Goal: Book appointment/travel/reservation

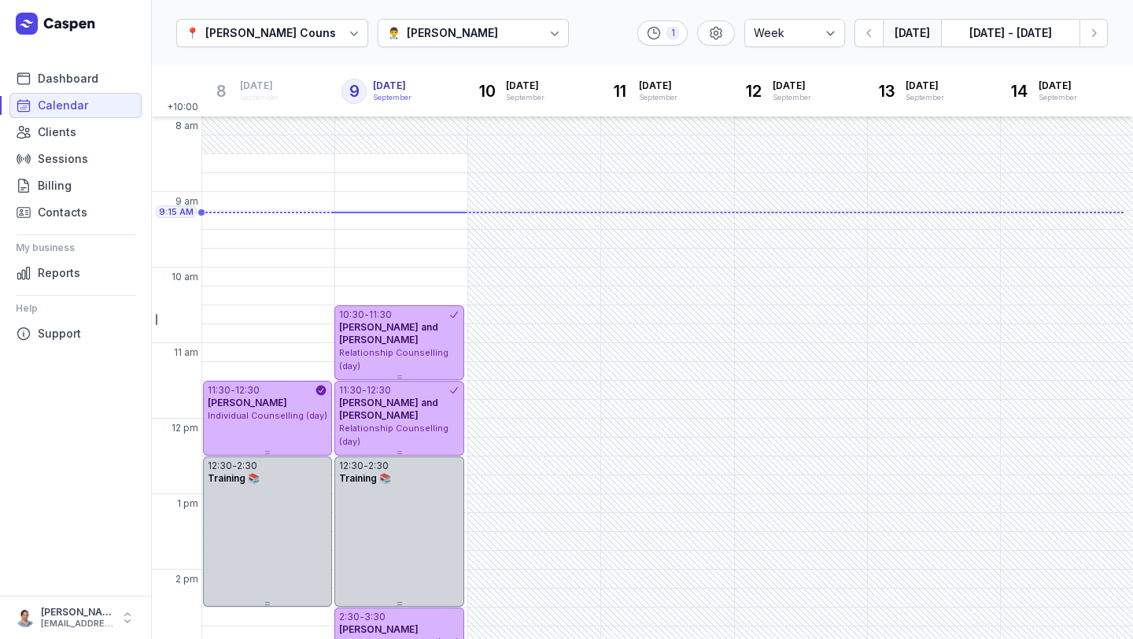
select select "week"
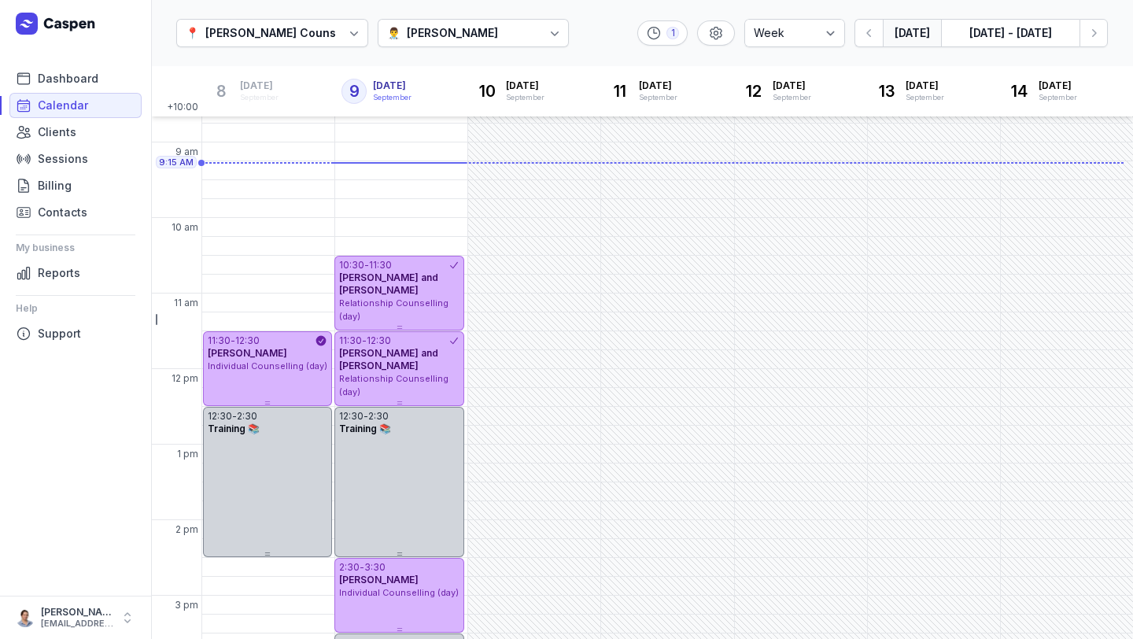
scroll to position [52, 0]
click at [407, 28] on div "[PERSON_NAME]" at bounding box center [452, 33] width 91 height 19
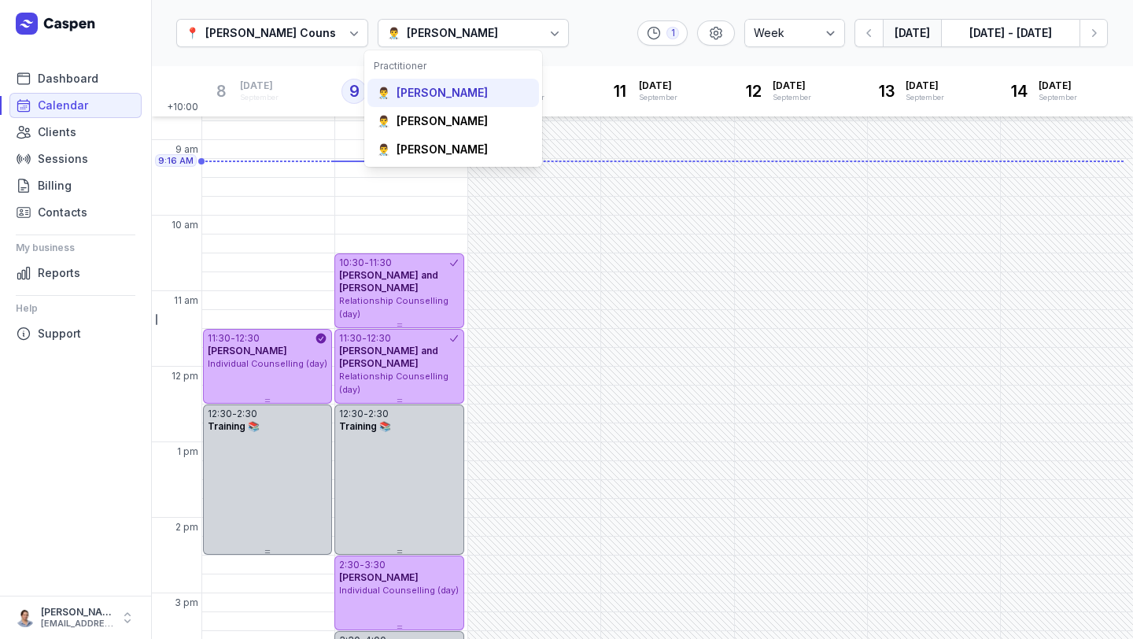
click at [456, 88] on div "[PERSON_NAME]" at bounding box center [442, 93] width 91 height 16
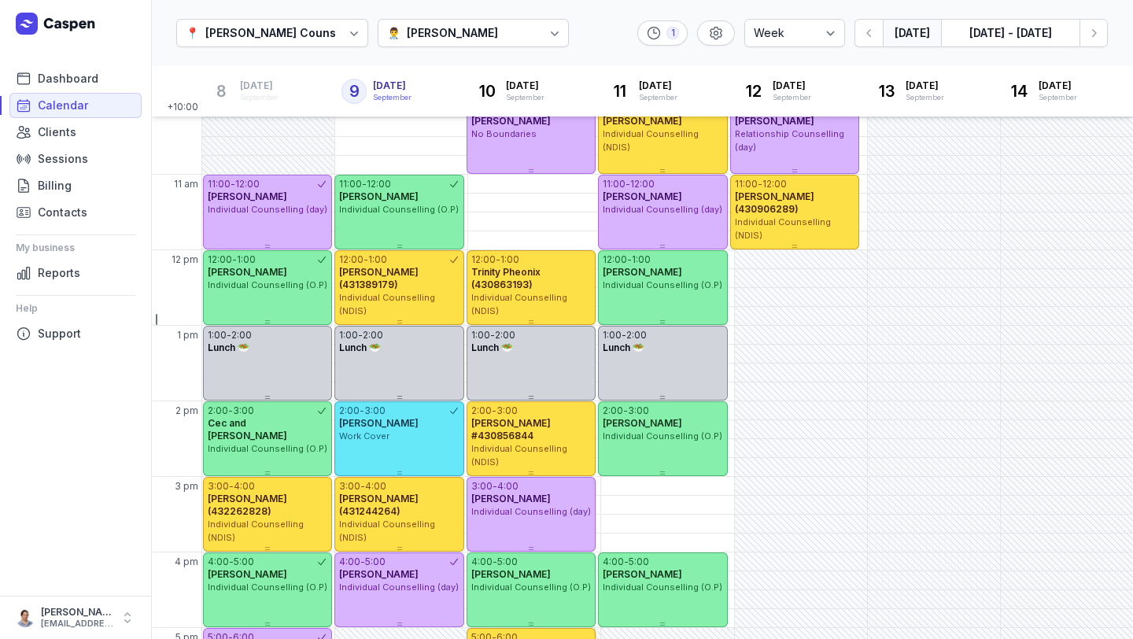
scroll to position [120, 0]
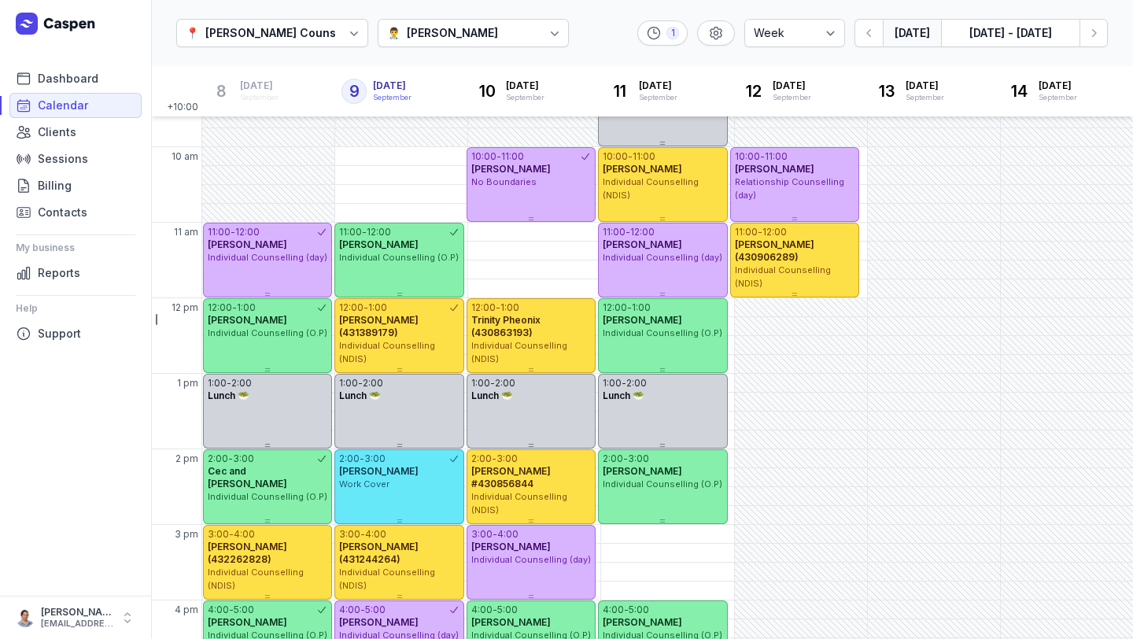
click at [412, 28] on div "[PERSON_NAME]" at bounding box center [452, 33] width 91 height 19
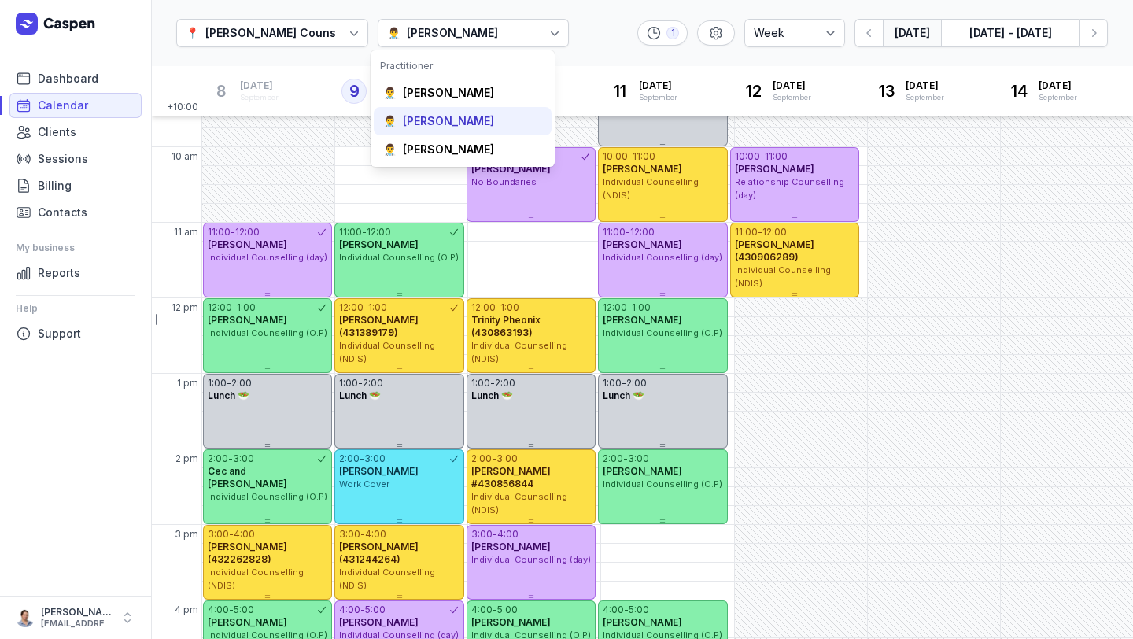
click at [409, 119] on div "[PERSON_NAME]" at bounding box center [448, 121] width 91 height 16
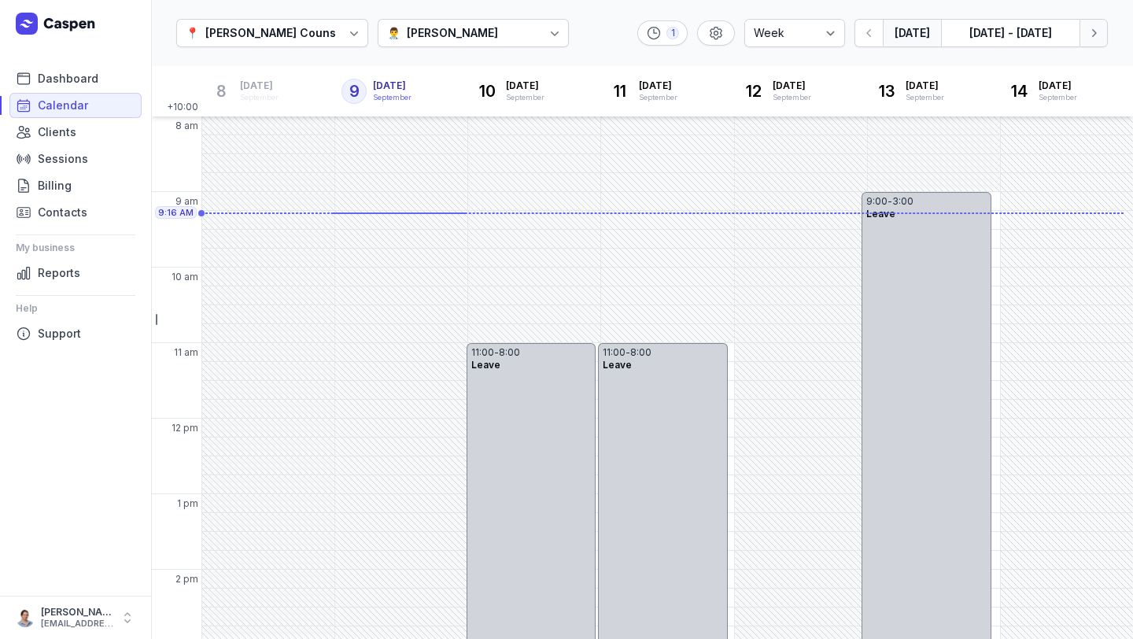
click at [1087, 30] on icon "button" at bounding box center [1094, 33] width 16 height 16
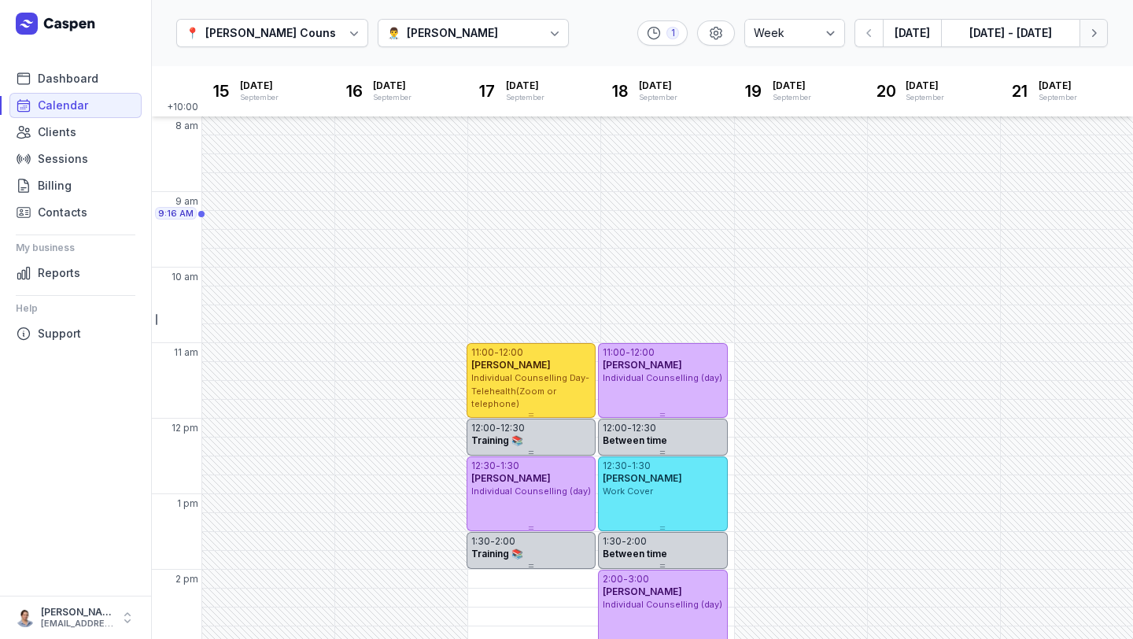
click at [1099, 42] on button "Next week" at bounding box center [1093, 33] width 28 height 28
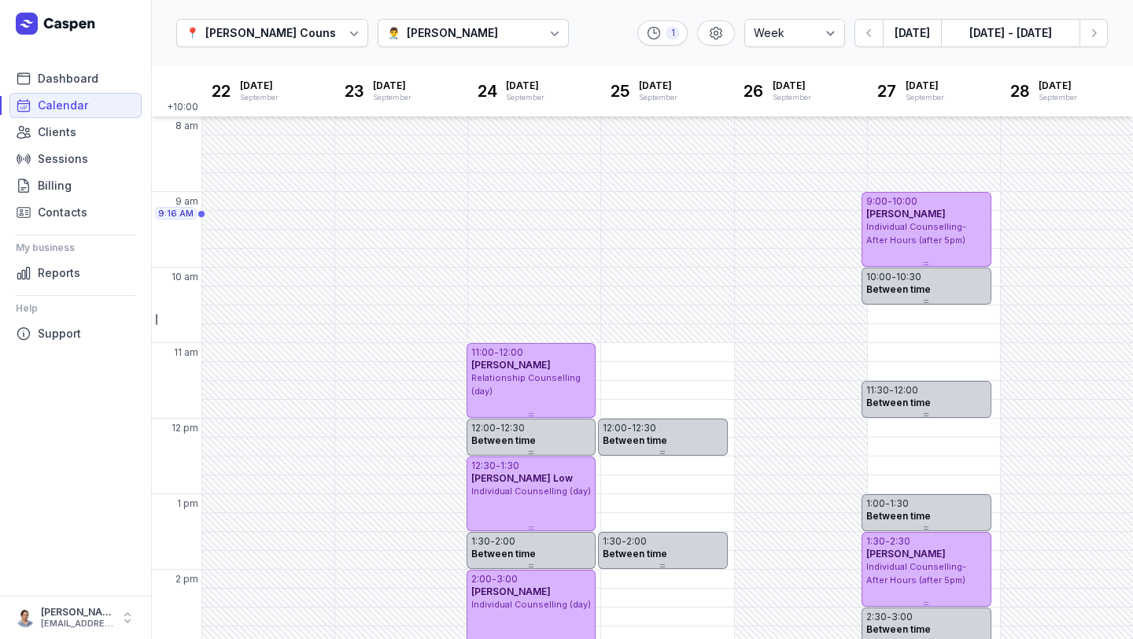
click at [425, 28] on div "[PERSON_NAME]" at bounding box center [452, 33] width 91 height 19
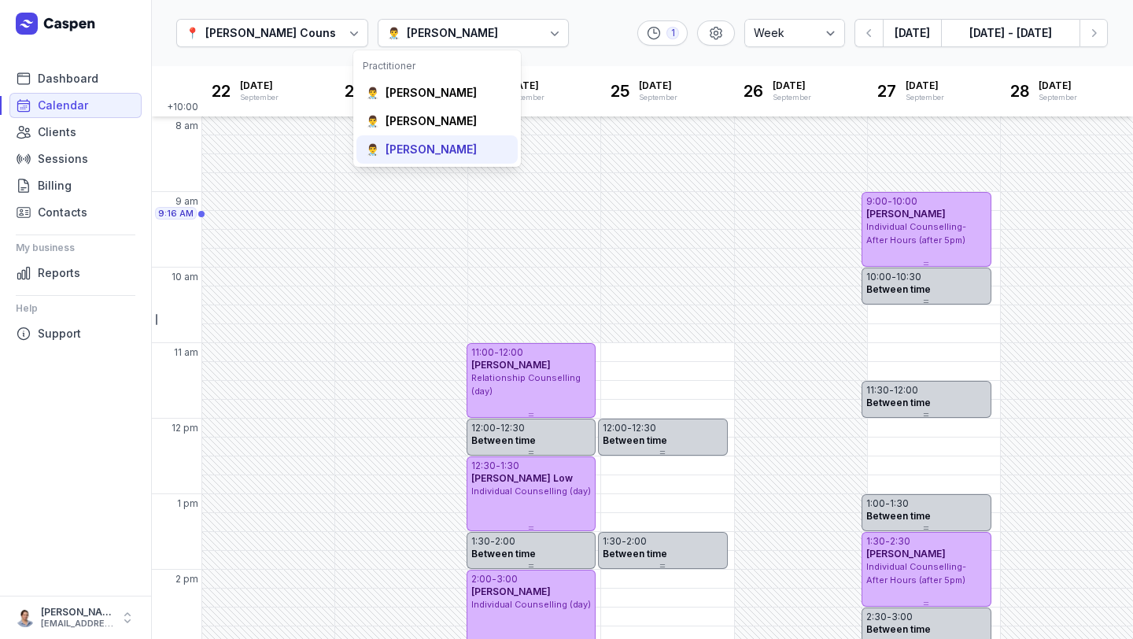
click at [419, 147] on div "[PERSON_NAME]" at bounding box center [431, 150] width 91 height 16
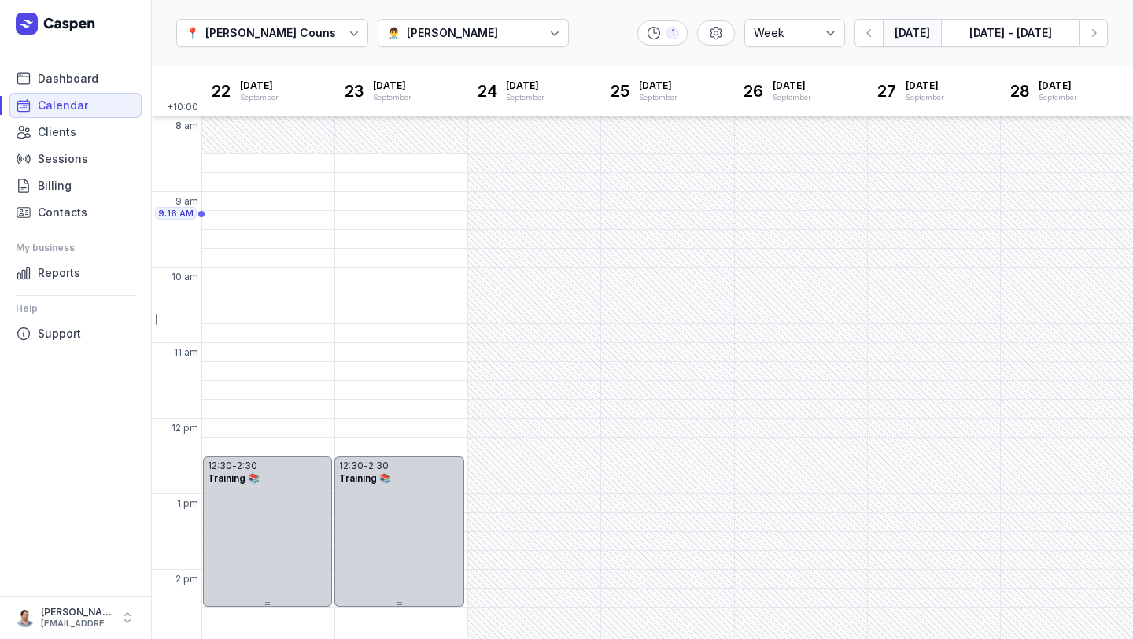
click at [908, 36] on button "[DATE]" at bounding box center [912, 33] width 58 height 28
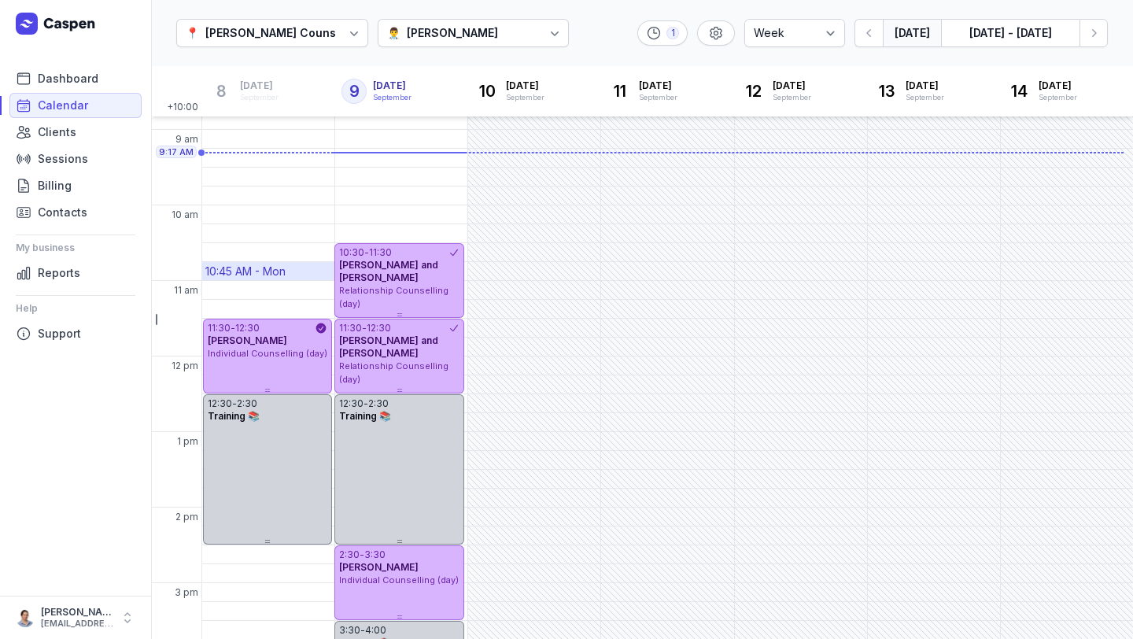
scroll to position [109, 0]
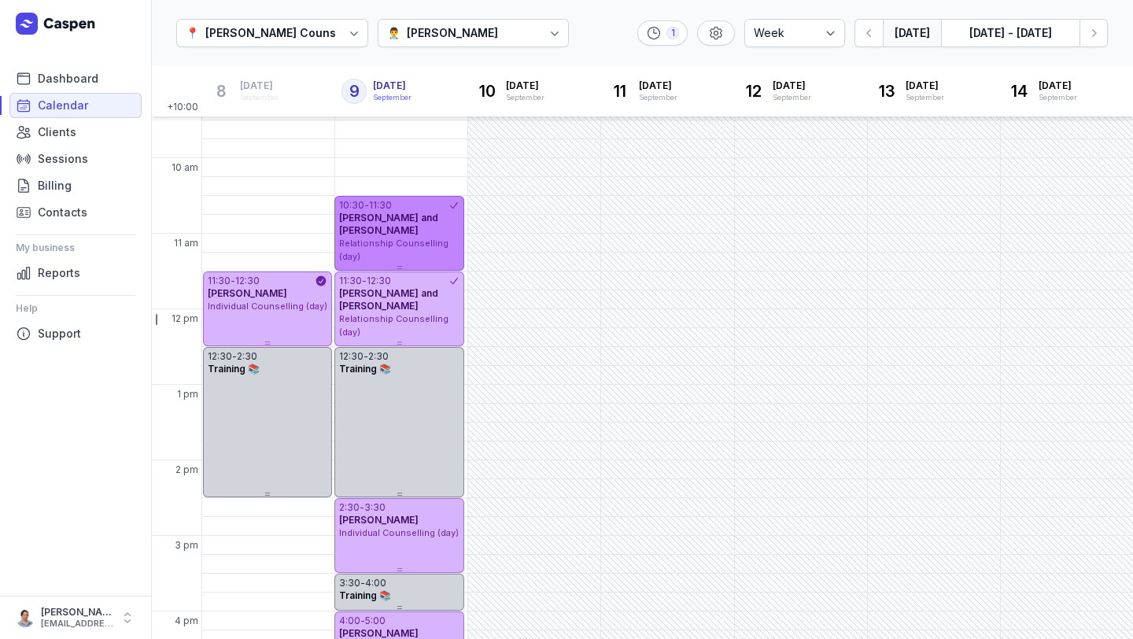
click at [408, 243] on span "Relationship Counselling (day)" at bounding box center [393, 250] width 109 height 24
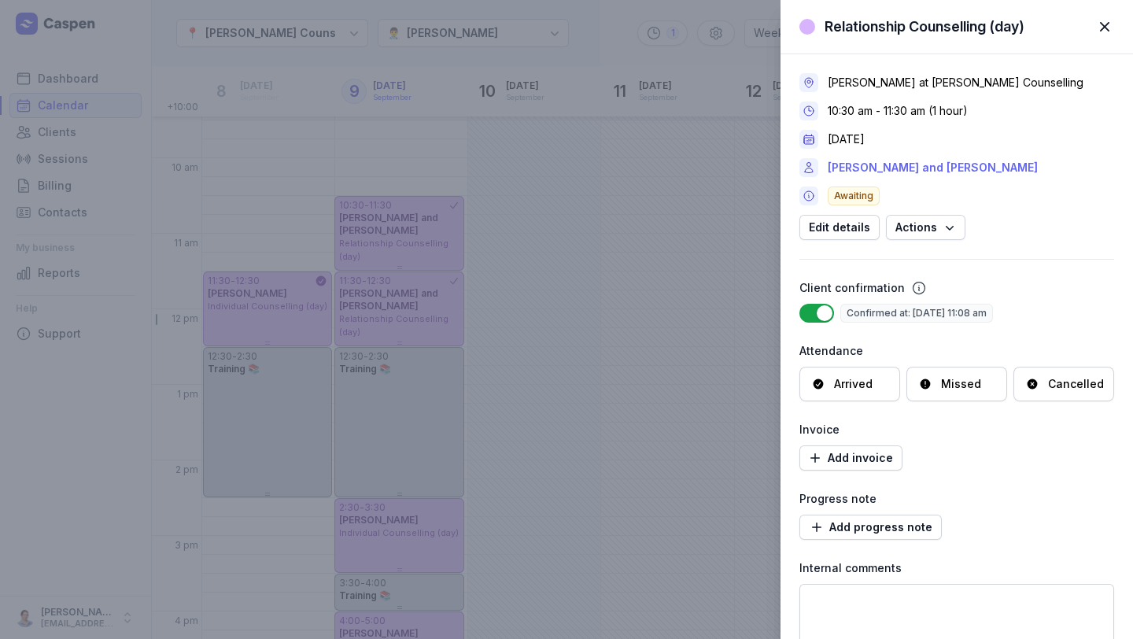
click at [971, 170] on link "[PERSON_NAME] and [PERSON_NAME]" at bounding box center [933, 167] width 210 height 19
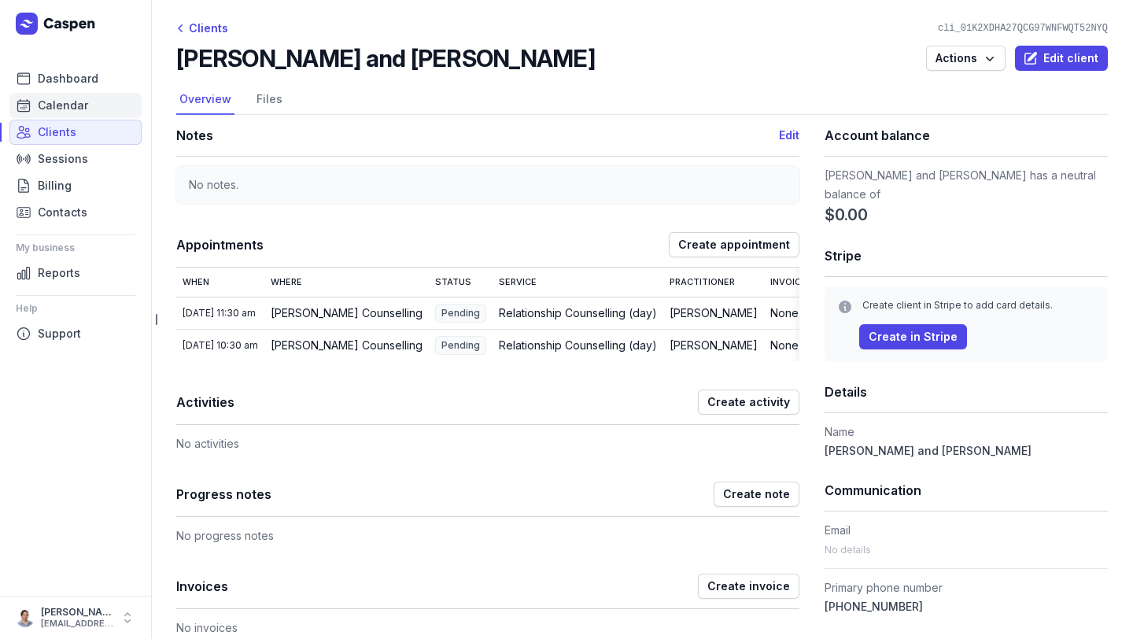
click at [53, 108] on span "Calendar" at bounding box center [63, 105] width 50 height 19
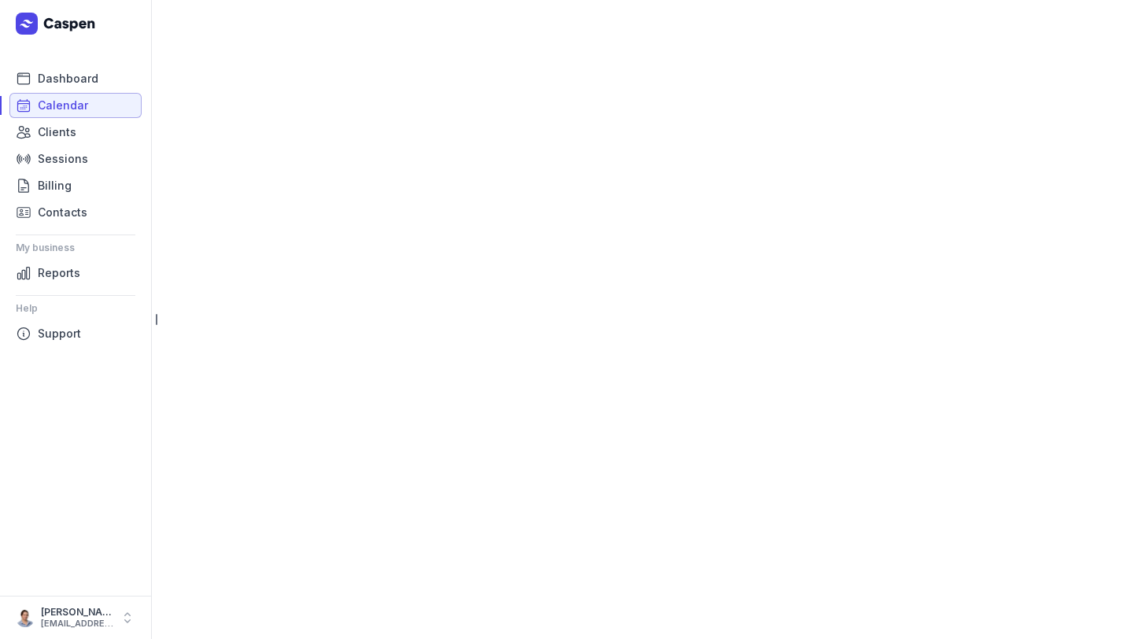
select select "week"
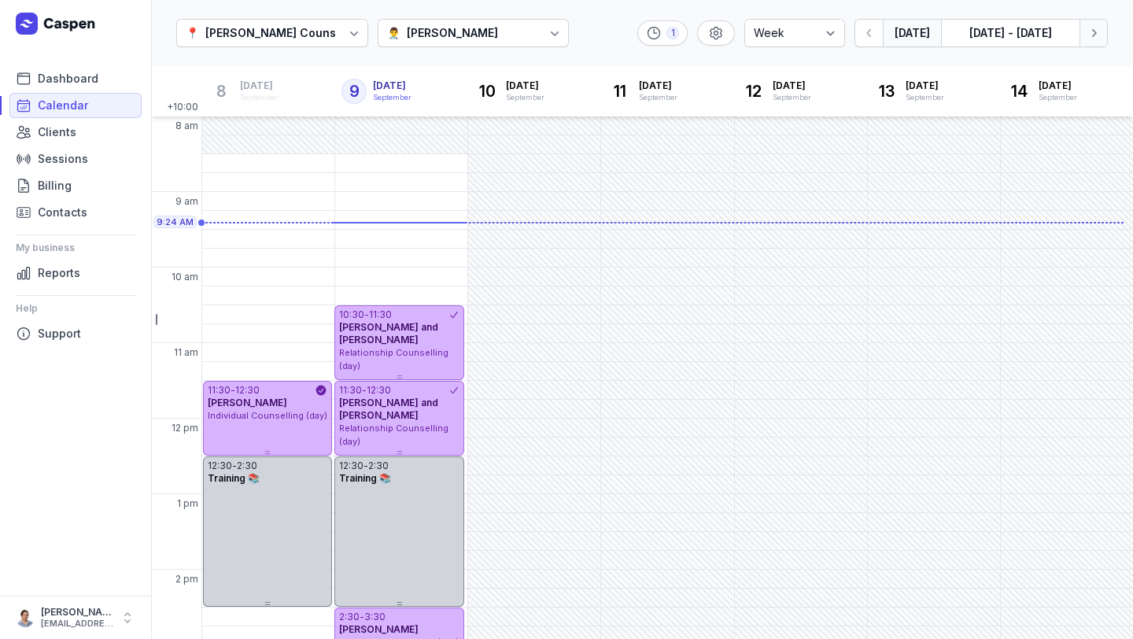
click at [1093, 28] on icon "button" at bounding box center [1094, 33] width 16 height 16
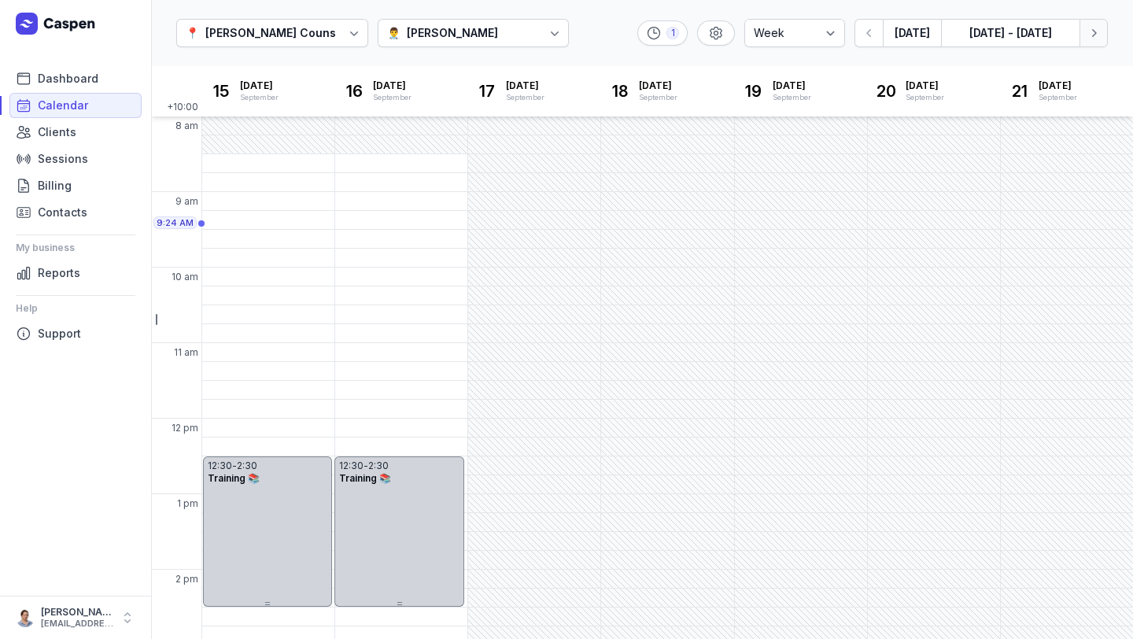
click at [1086, 38] on icon "button" at bounding box center [1094, 33] width 16 height 16
click at [1094, 36] on icon "button" at bounding box center [1094, 33] width 16 height 16
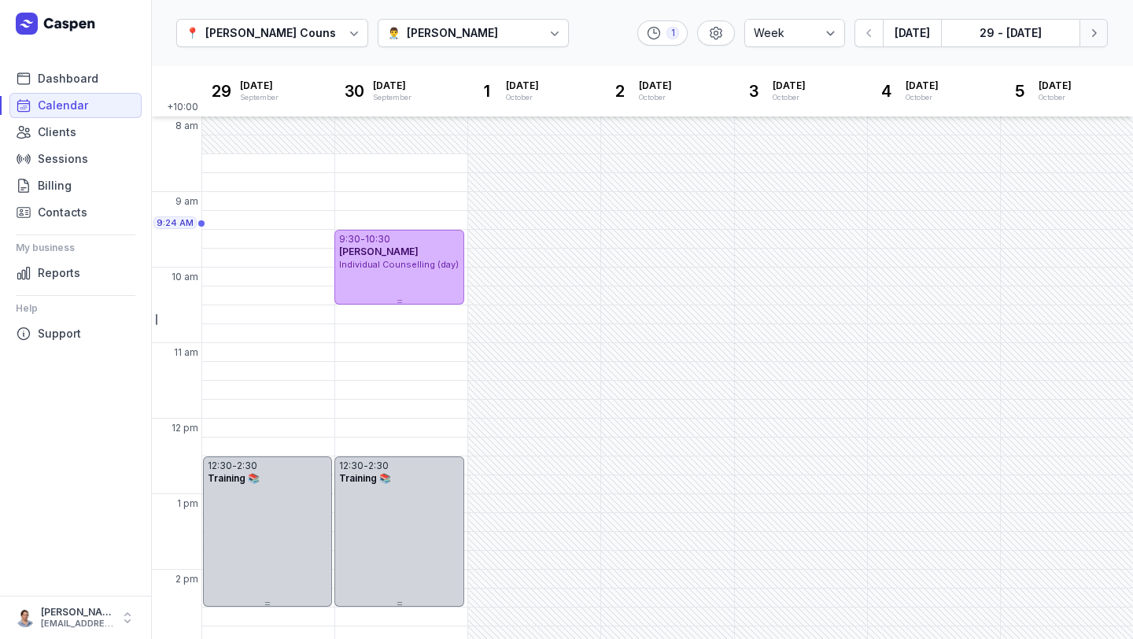
click at [1097, 28] on icon "button" at bounding box center [1094, 33] width 16 height 16
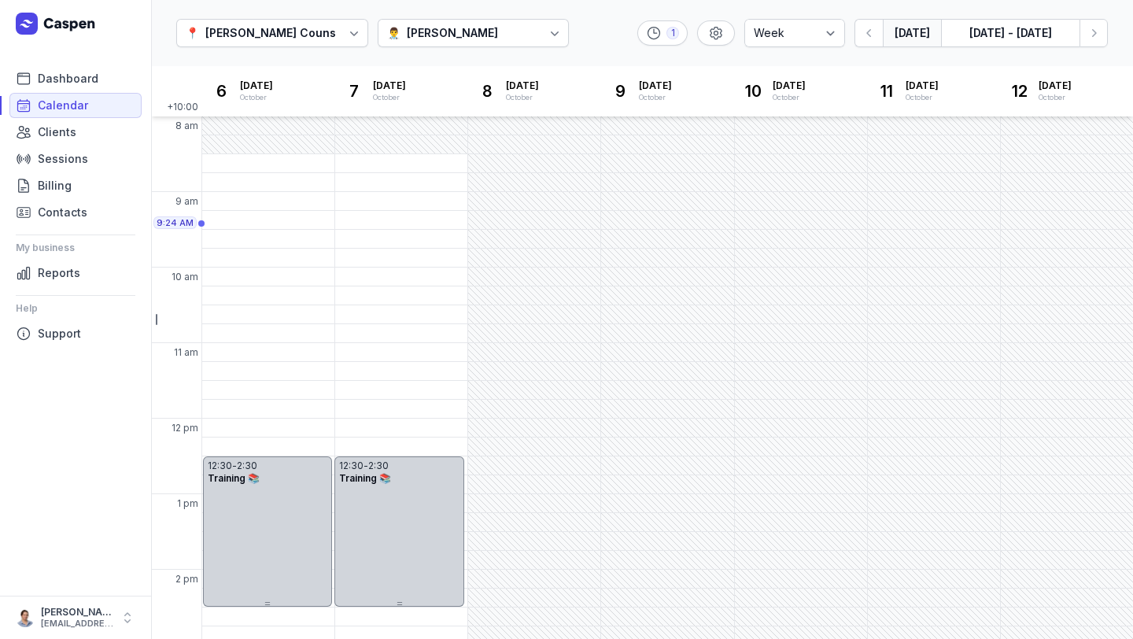
click at [900, 33] on button "[DATE]" at bounding box center [912, 33] width 58 height 28
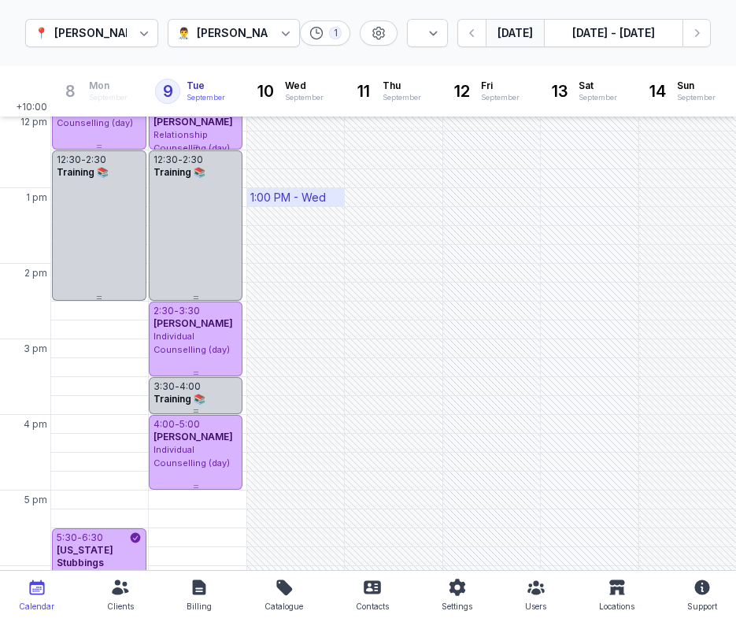
scroll to position [415, 0]
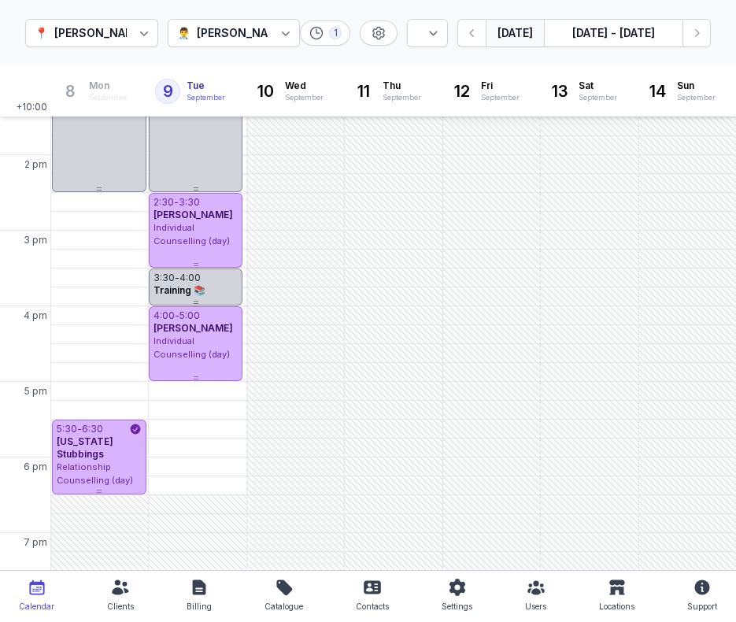
click at [207, 34] on div "[PERSON_NAME]" at bounding box center [242, 33] width 91 height 19
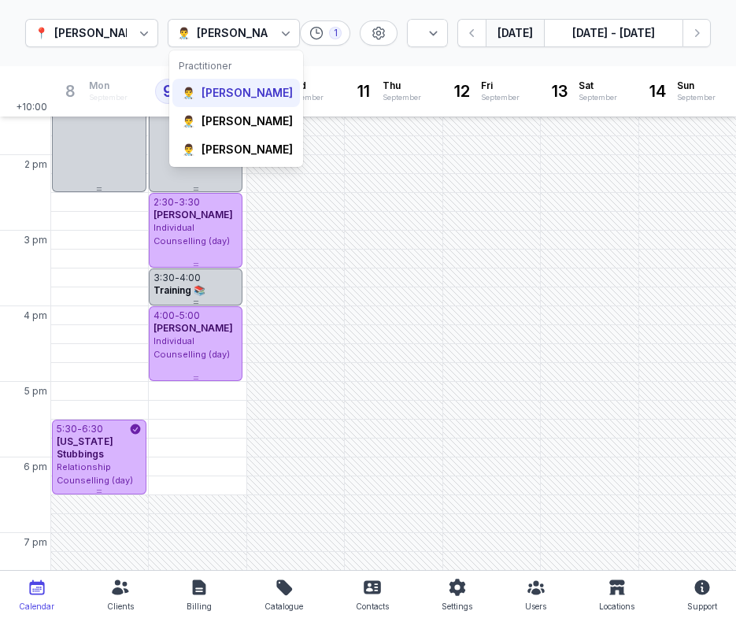
click at [208, 85] on div "[PERSON_NAME]" at bounding box center [246, 93] width 91 height 16
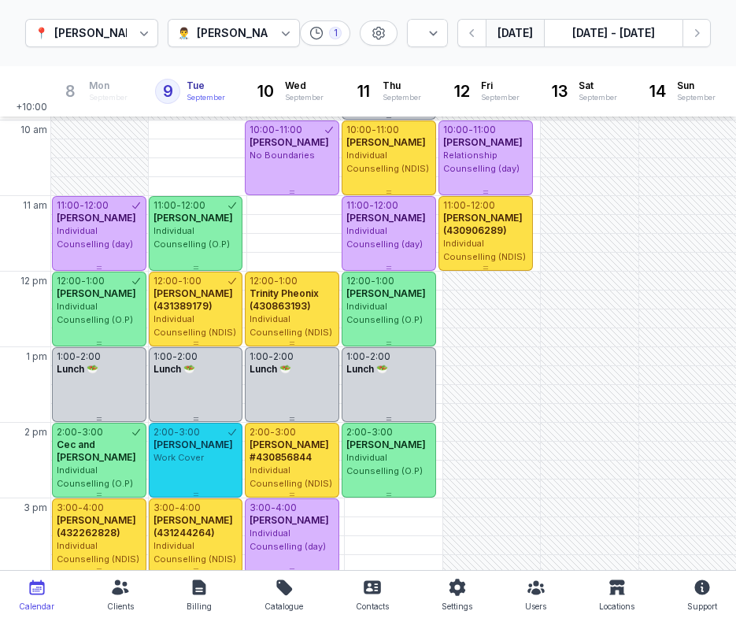
scroll to position [146, 0]
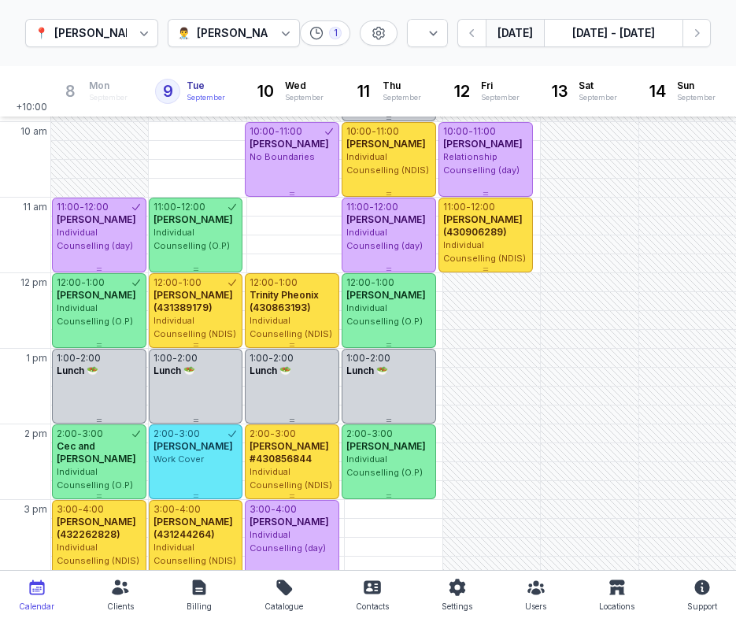
click at [234, 28] on div "[PERSON_NAME]" at bounding box center [242, 33] width 91 height 19
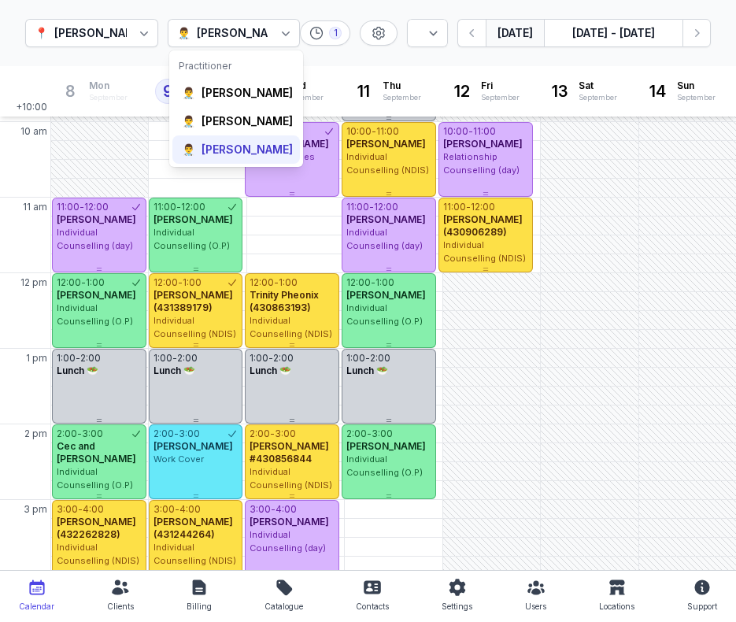
click at [207, 154] on div "👨‍⚕️ [PERSON_NAME]" at bounding box center [235, 149] width 127 height 28
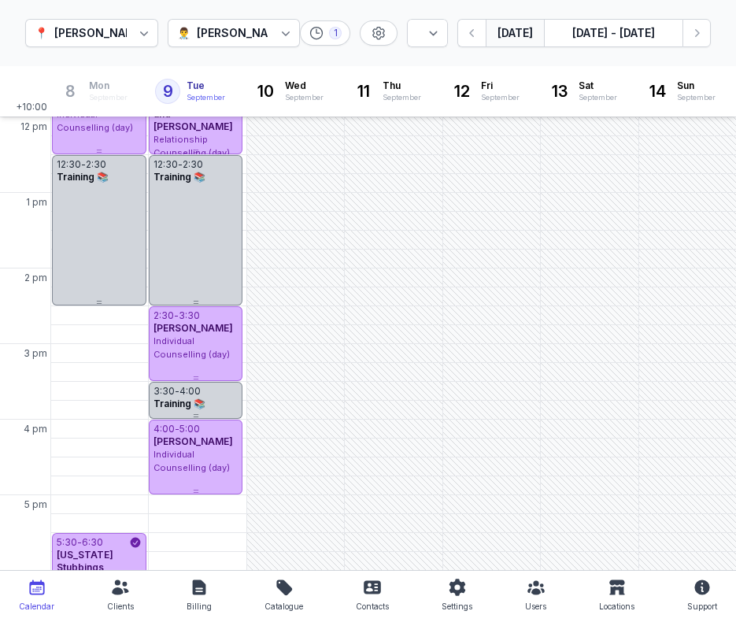
scroll to position [453, 0]
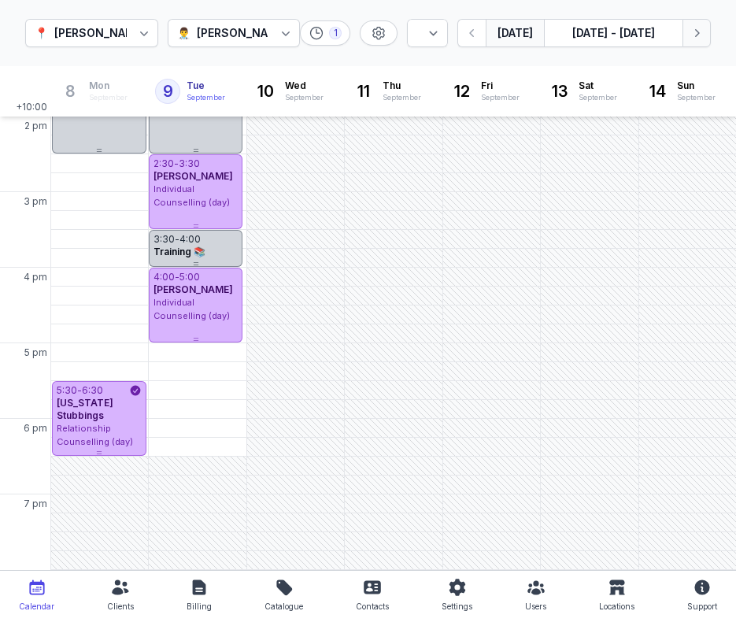
click at [702, 36] on icon "button" at bounding box center [696, 33] width 16 height 16
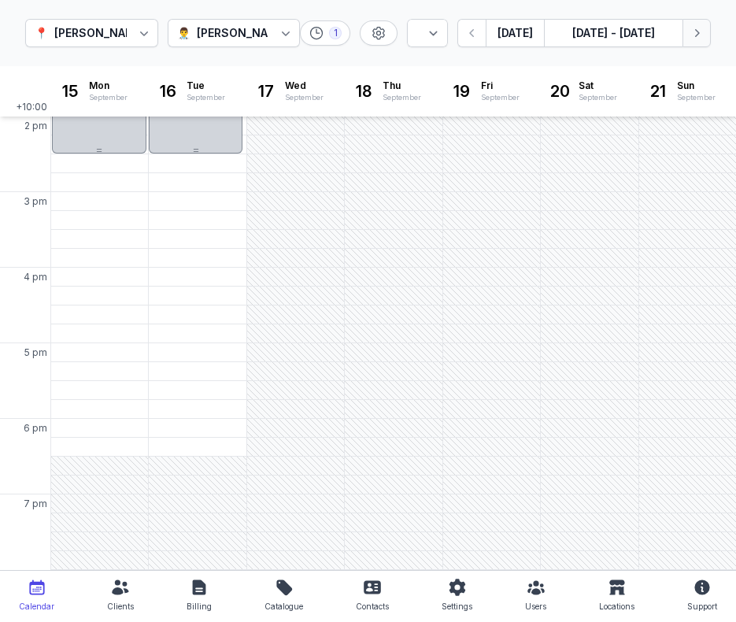
click at [702, 36] on icon "button" at bounding box center [696, 33] width 16 height 16
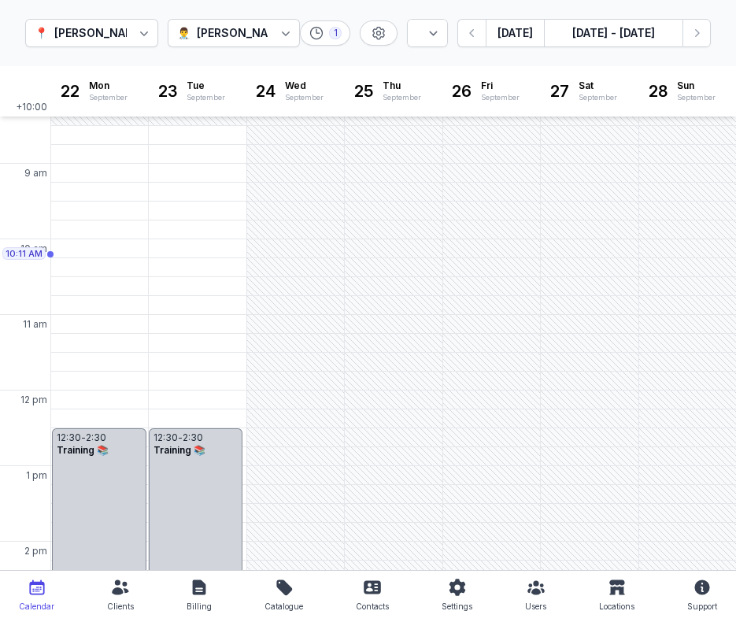
scroll to position [23, 0]
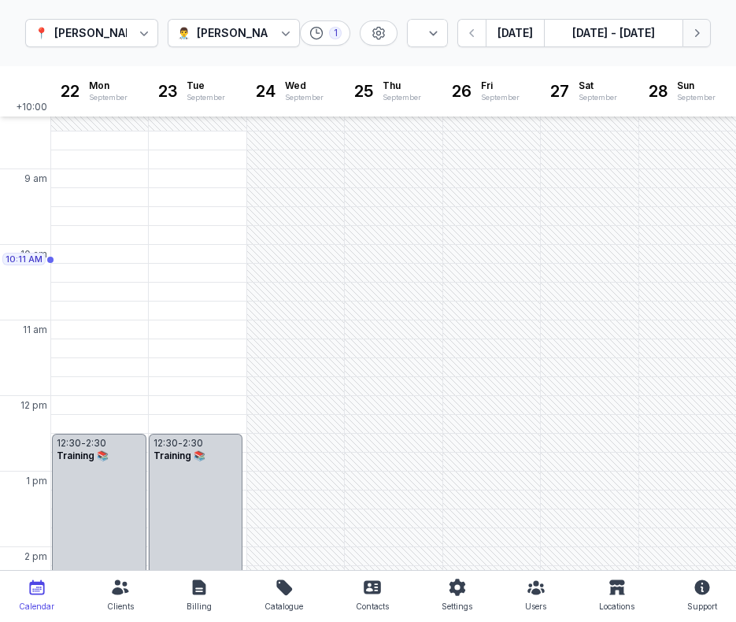
click at [694, 31] on icon "button" at bounding box center [696, 33] width 16 height 16
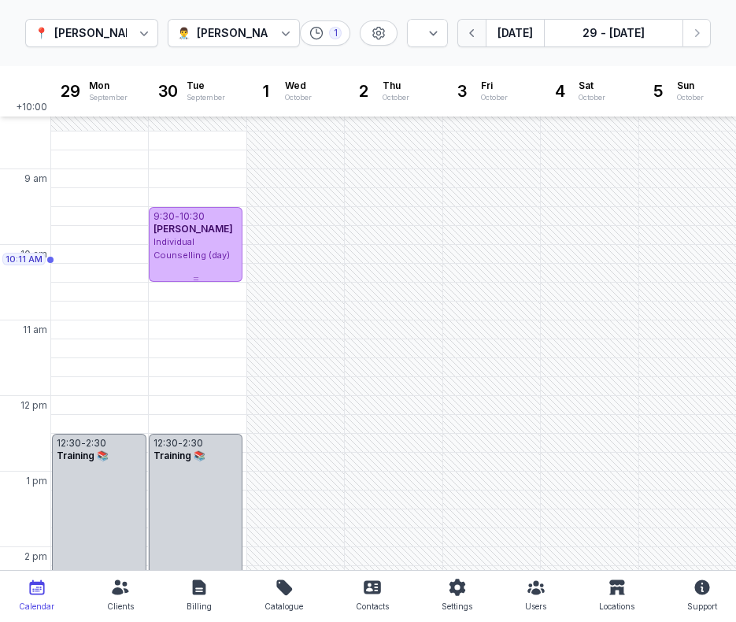
click at [483, 33] on button "button" at bounding box center [471, 33] width 28 height 28
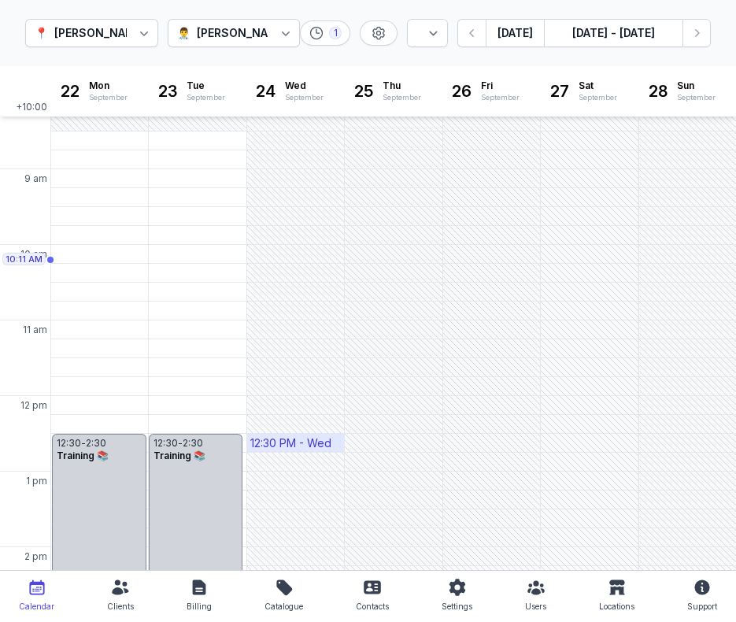
scroll to position [453, 0]
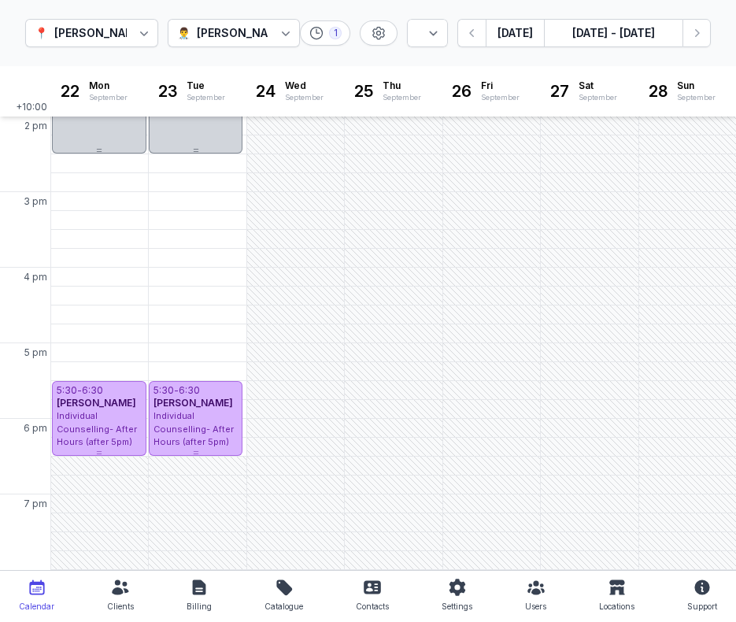
click at [475, 3] on div "📍 [PERSON_NAME] Counselling 👨‍⚕️ [PERSON_NAME] 1 Day 3 days Work week Week [DAT…" at bounding box center [368, 33] width 736 height 67
click at [476, 40] on icon "button" at bounding box center [472, 33] width 16 height 16
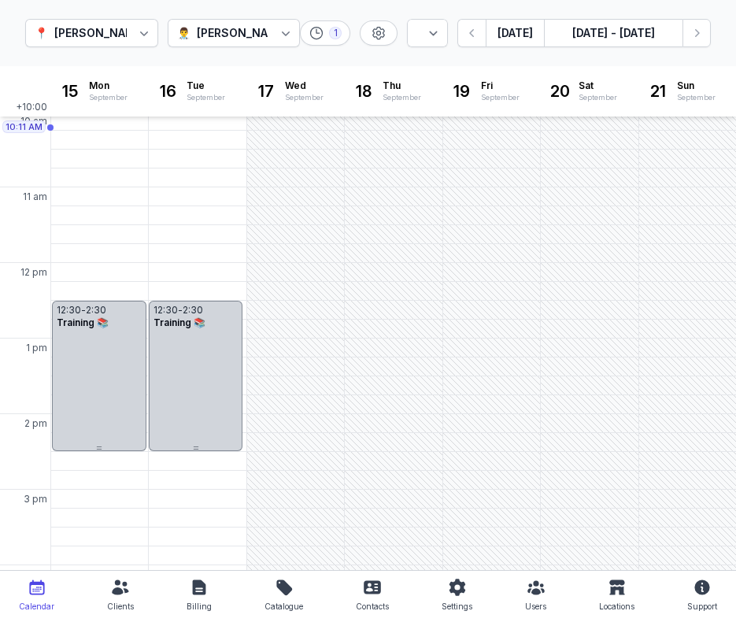
scroll to position [179, 0]
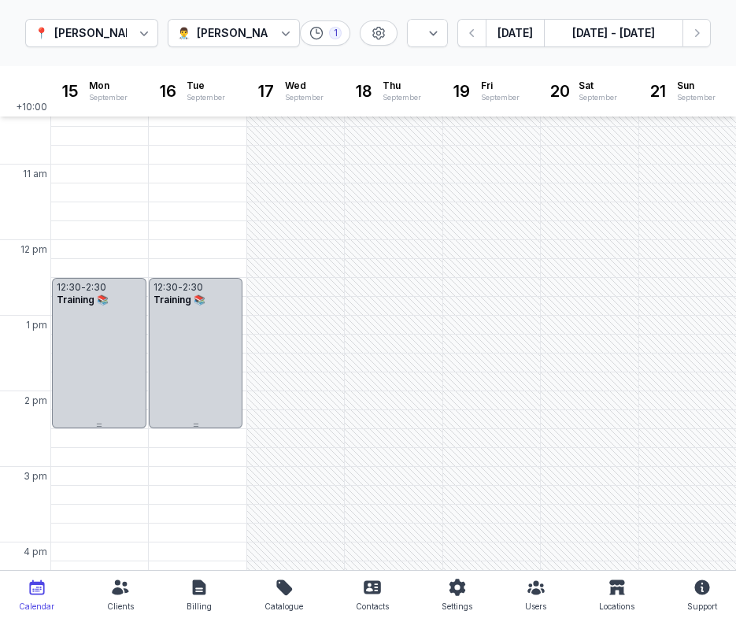
click at [571, 1] on div "📍 [PERSON_NAME] Counselling 👨‍⚕️ [PERSON_NAME] 1 Day 3 days Work week Week [DAT…" at bounding box center [368, 33] width 736 height 67
